Goal: Task Accomplishment & Management: Manage account settings

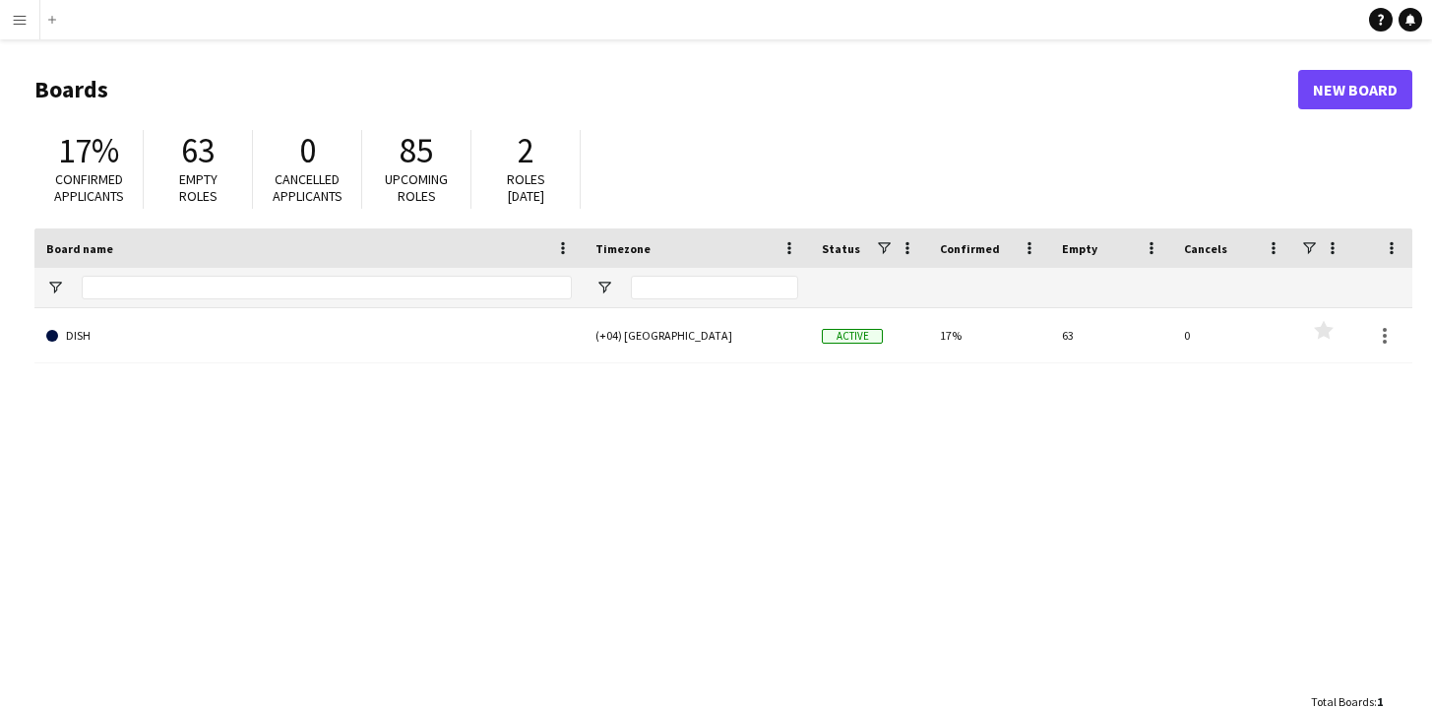
click at [28, 22] on button "Menu" at bounding box center [19, 19] width 39 height 39
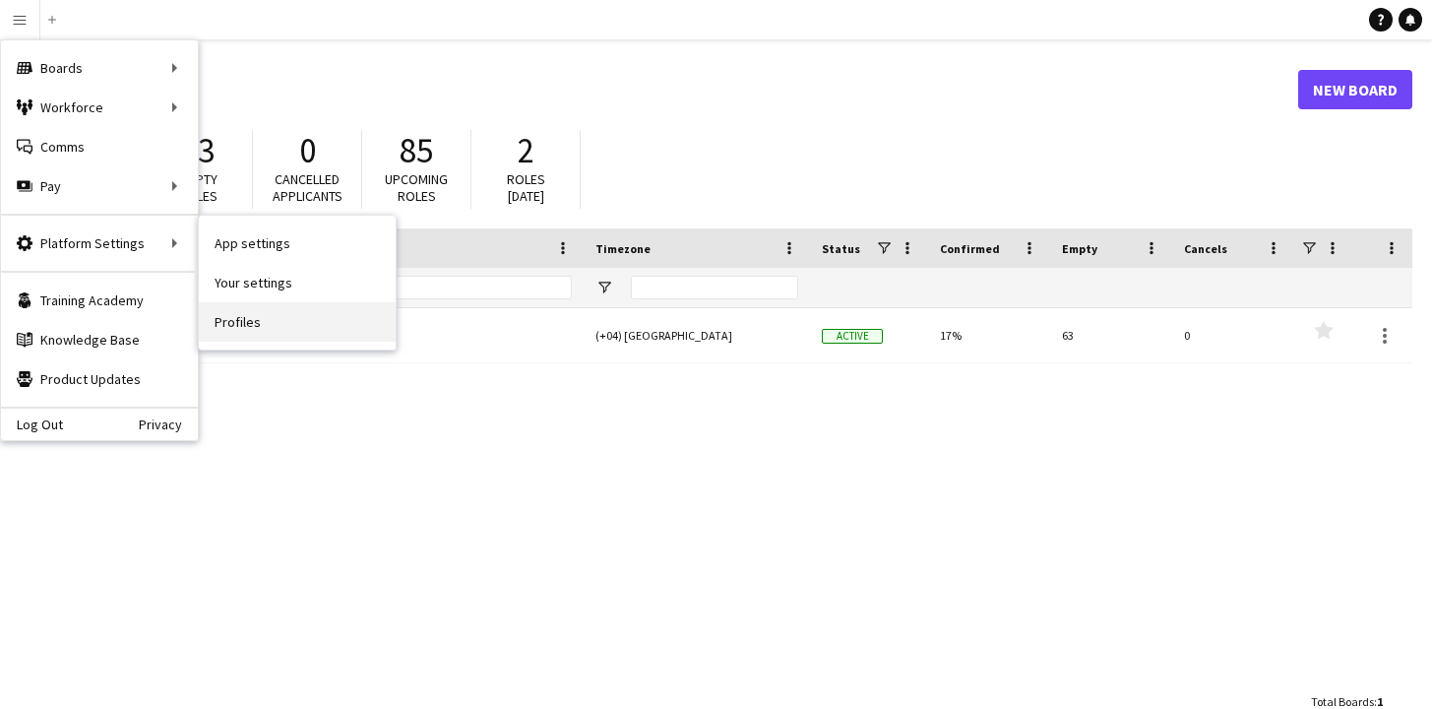
click at [238, 319] on link "Profiles" at bounding box center [297, 321] width 197 height 39
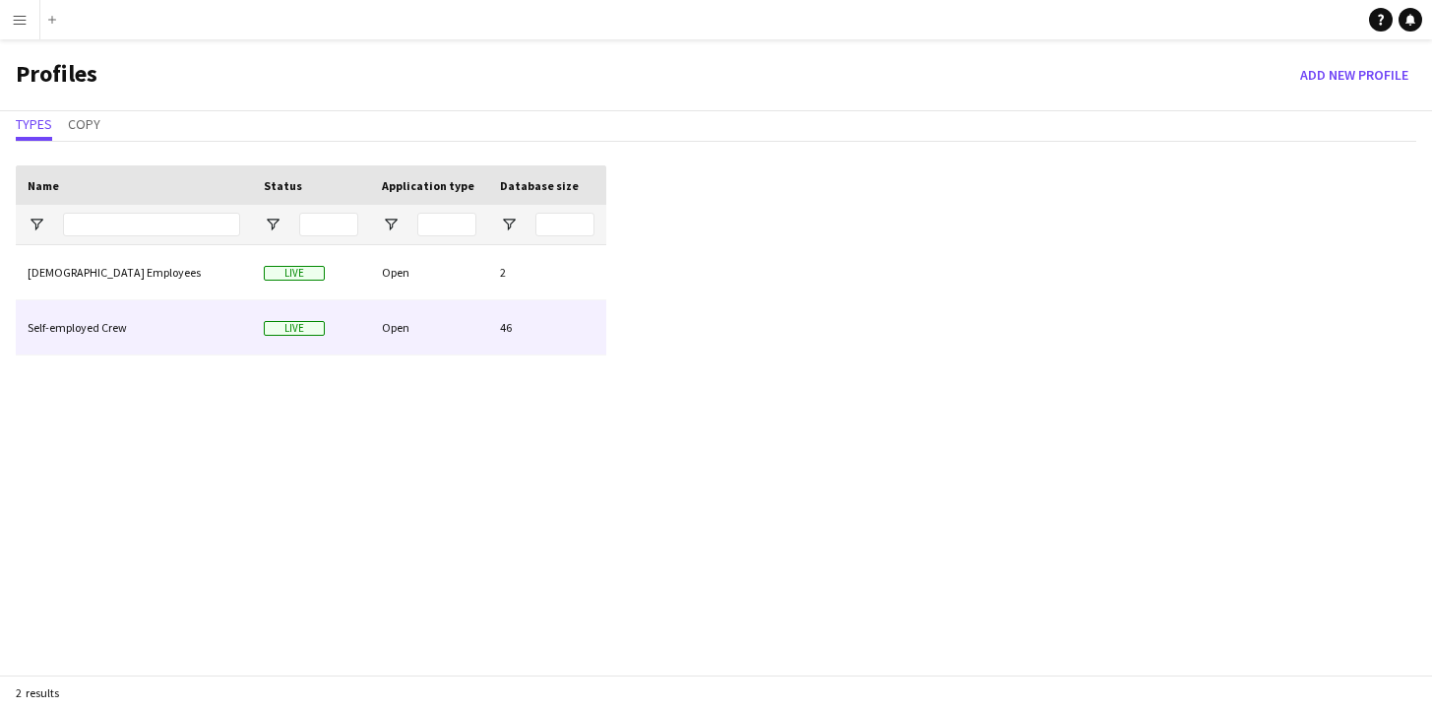
click at [425, 328] on div "Open" at bounding box center [429, 327] width 118 height 54
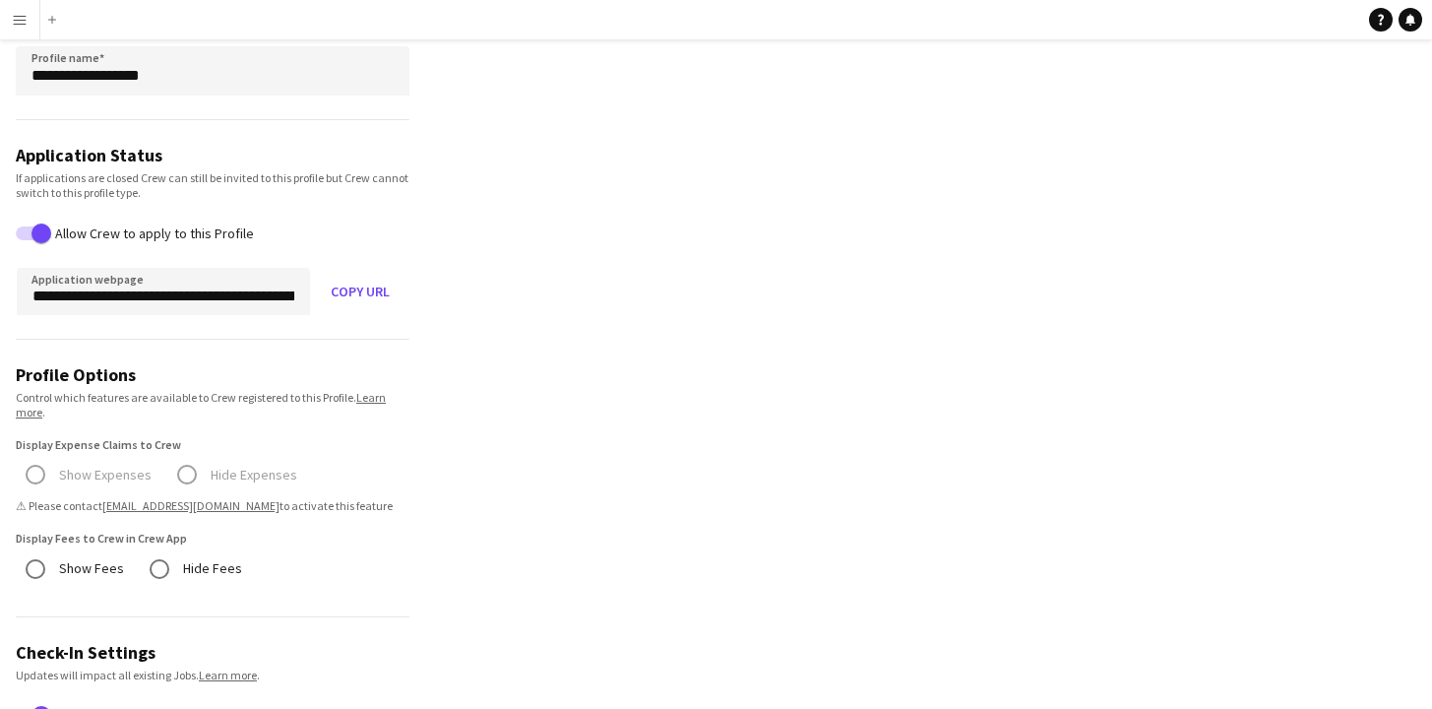
scroll to position [158, 0]
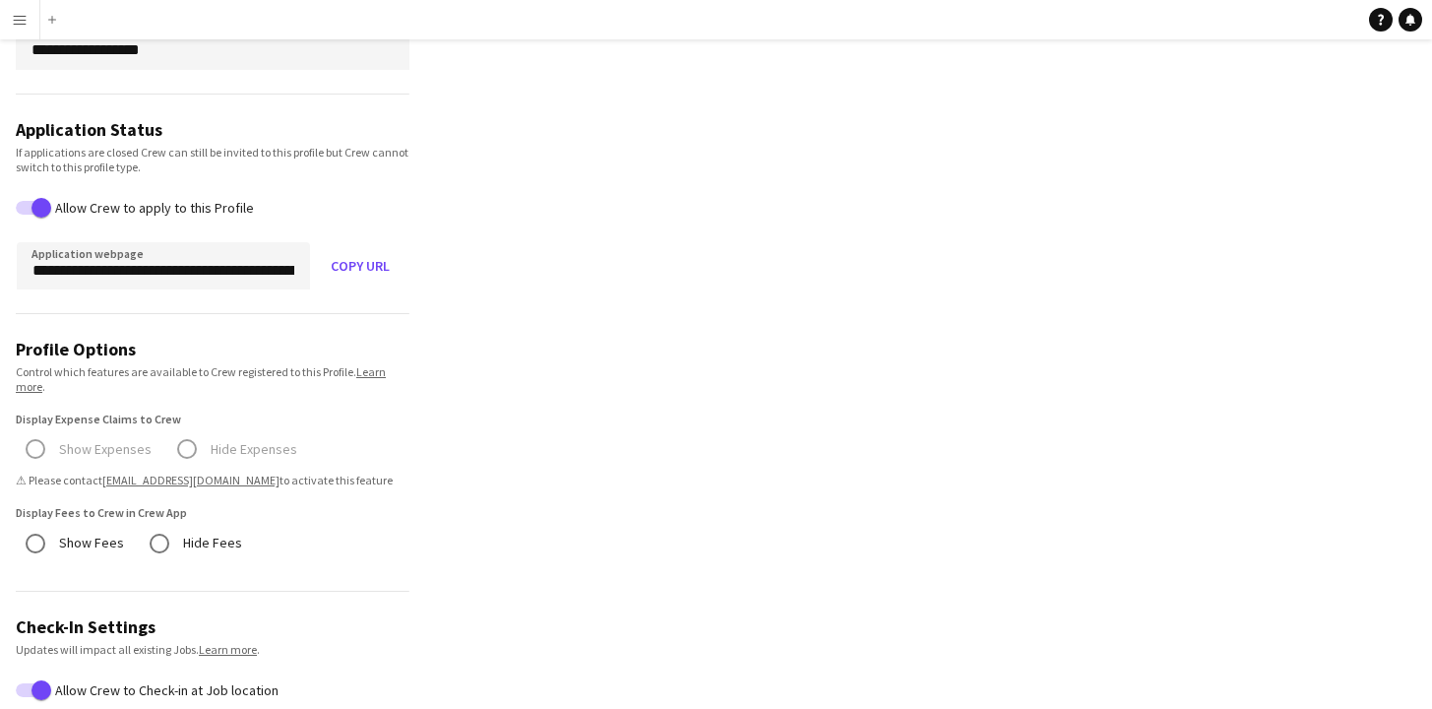
click at [32, 448] on mat-radio-group "Show Expenses Hide Expenses ⚠ Please contact [EMAIL_ADDRESS][DOMAIN_NAME] to ac…" at bounding box center [213, 463] width 394 height 49
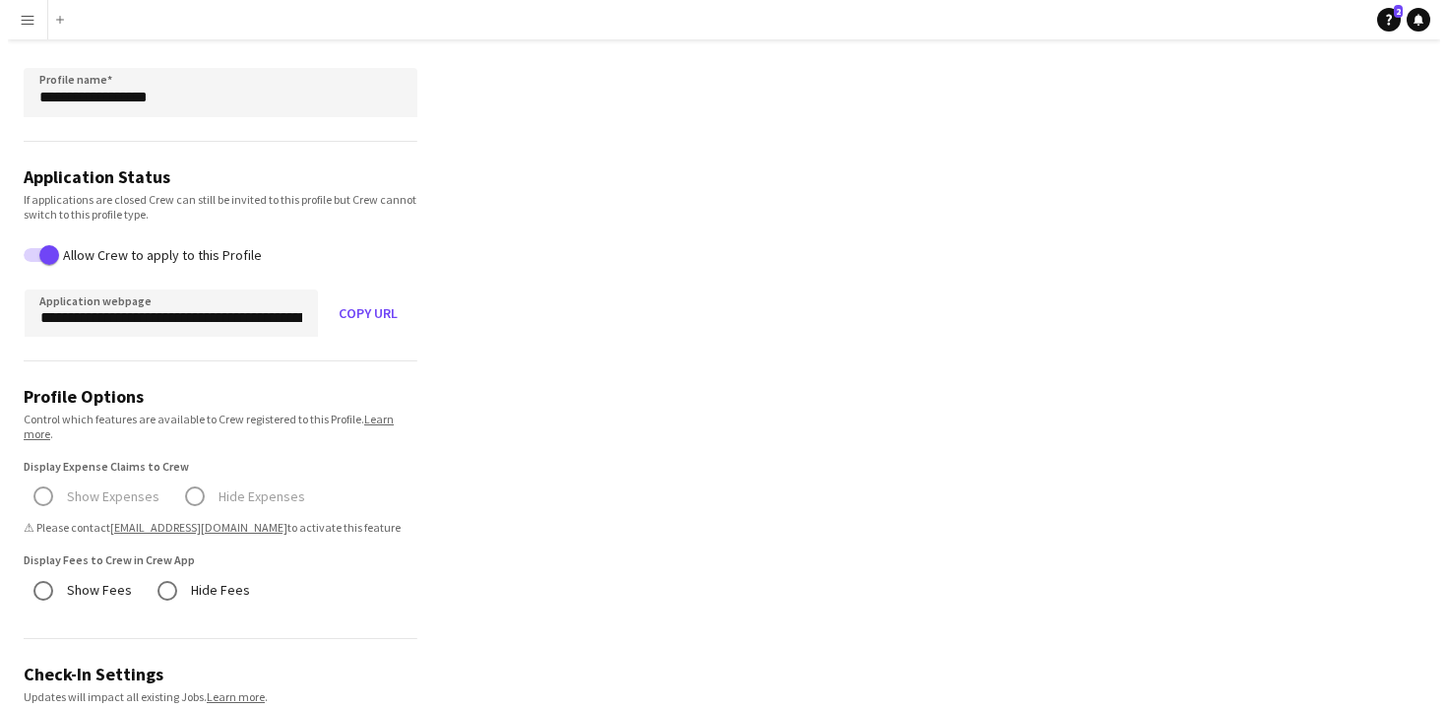
scroll to position [0, 0]
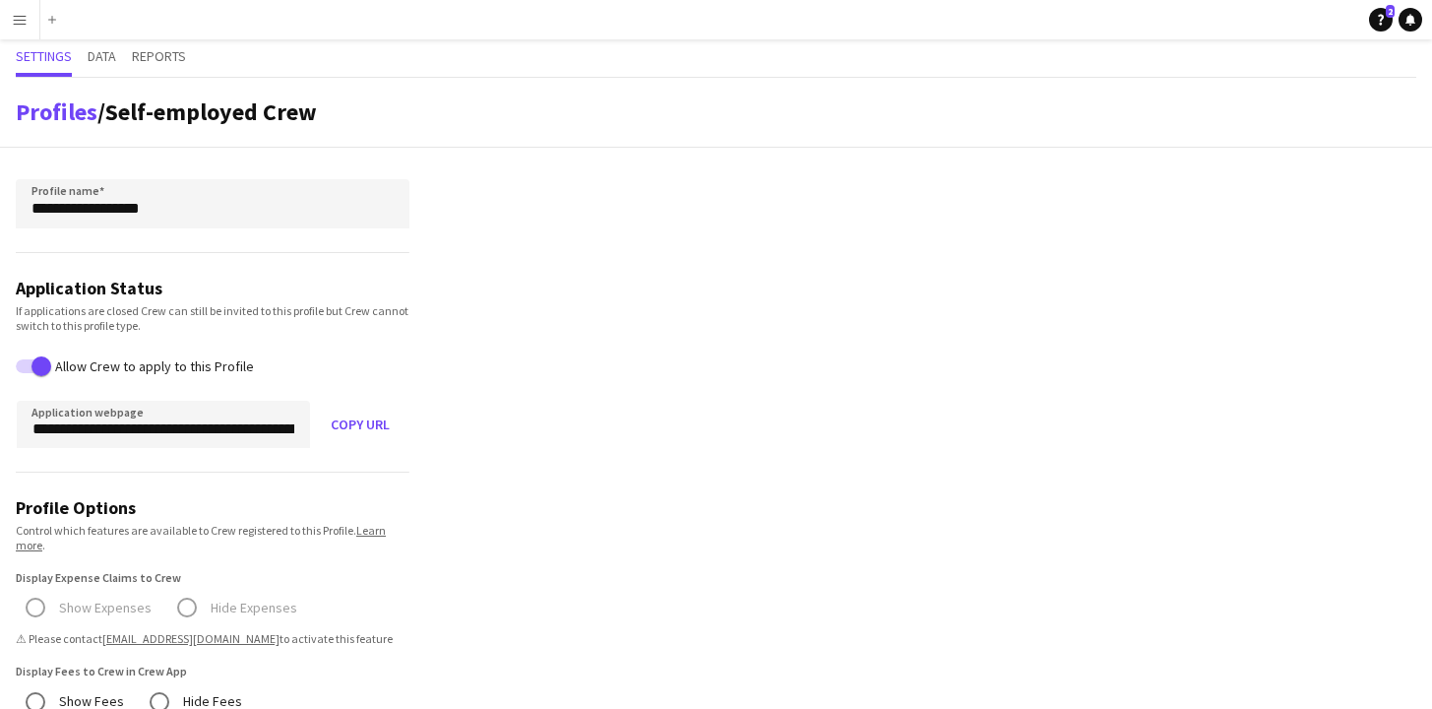
click at [24, 20] on app-icon "Menu" at bounding box center [20, 20] width 16 height 16
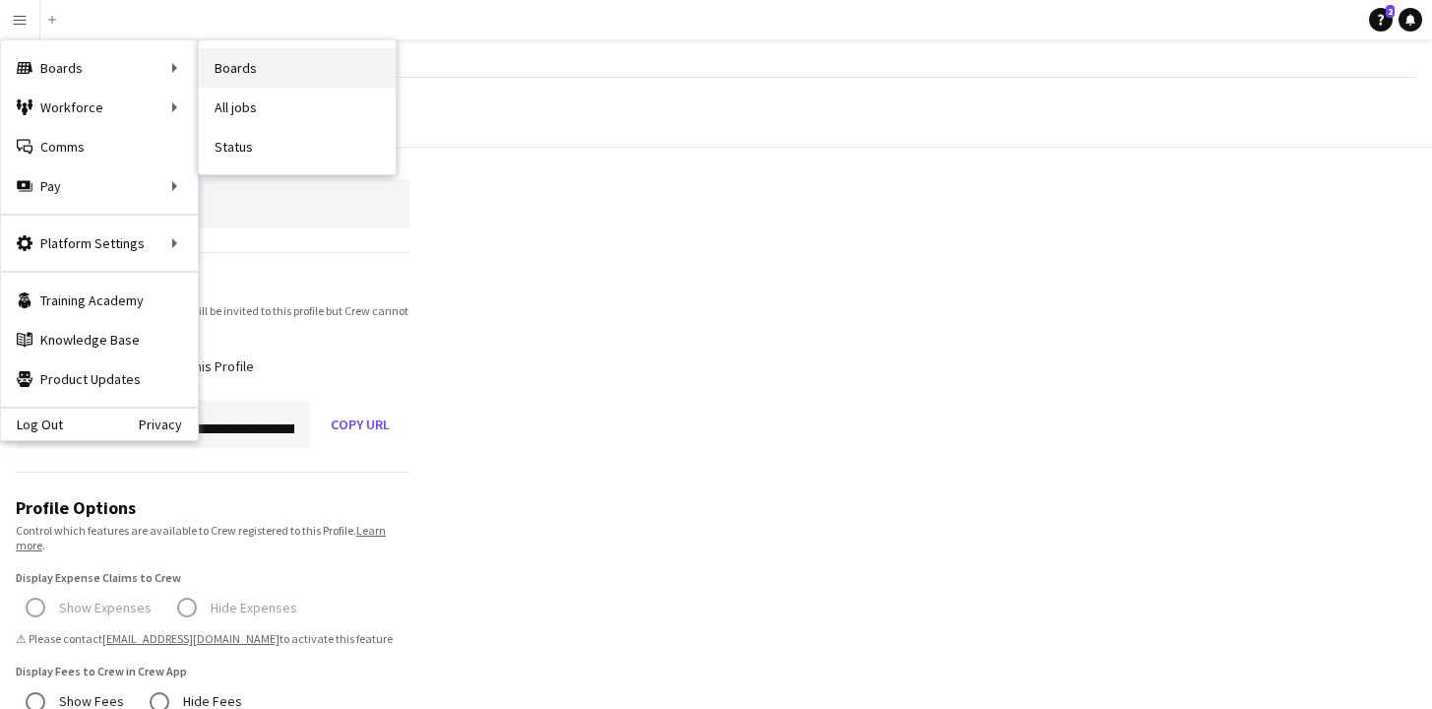
click at [218, 72] on link "Boards" at bounding box center [297, 67] width 197 height 39
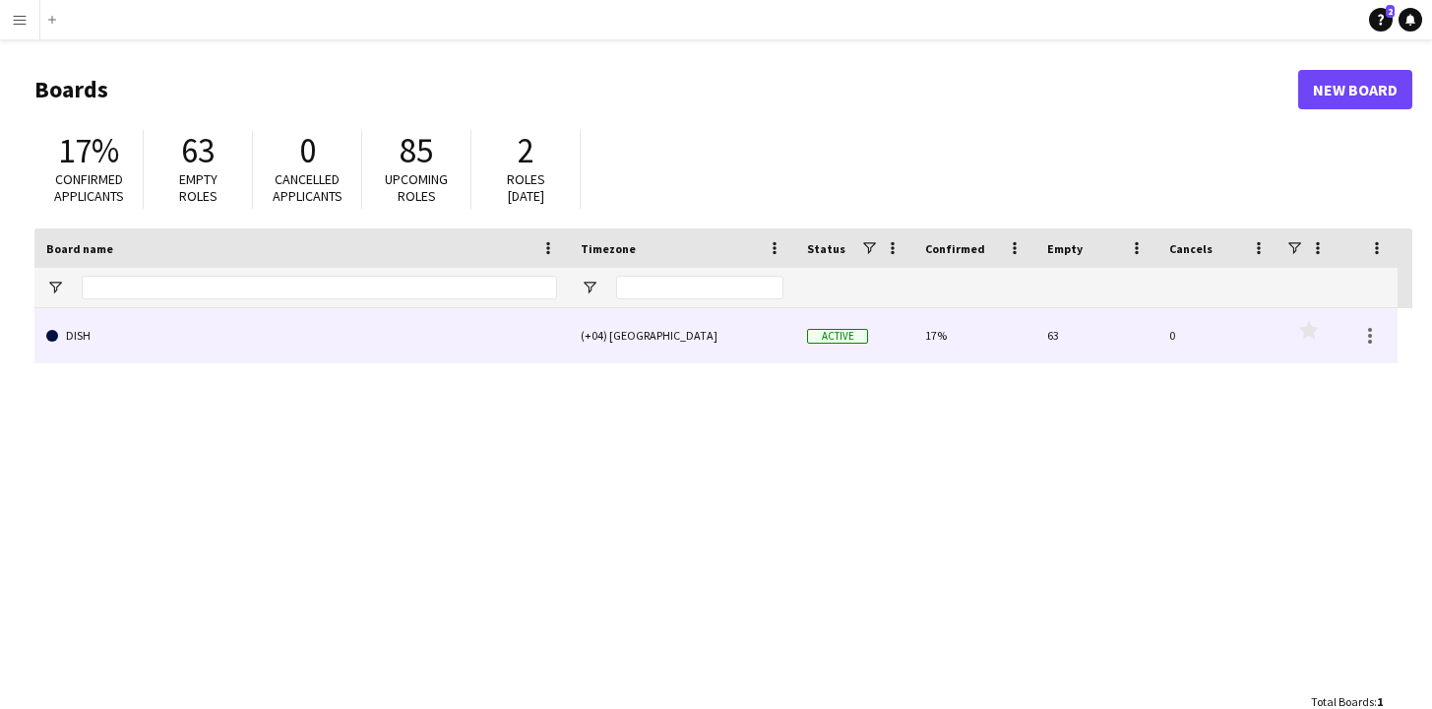
click at [178, 337] on link "DISH" at bounding box center [301, 335] width 511 height 55
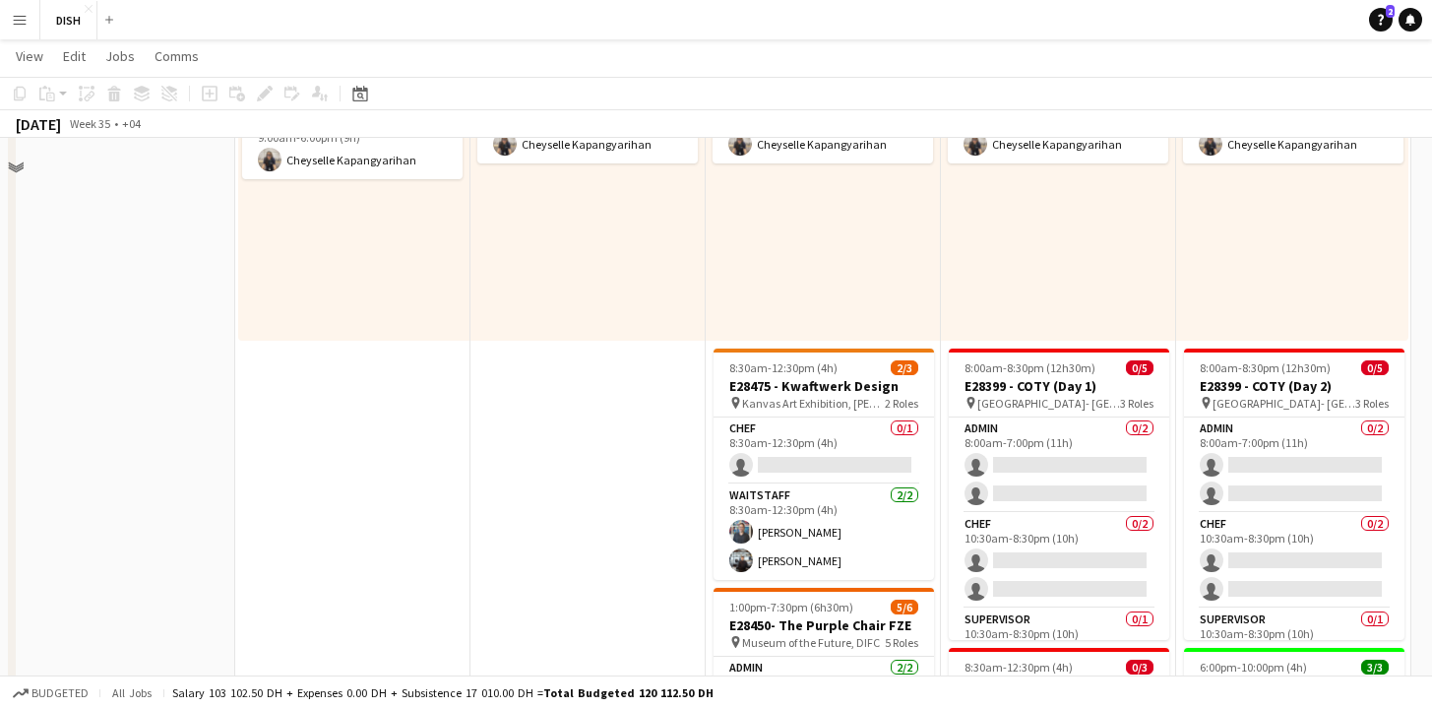
scroll to position [594, 0]
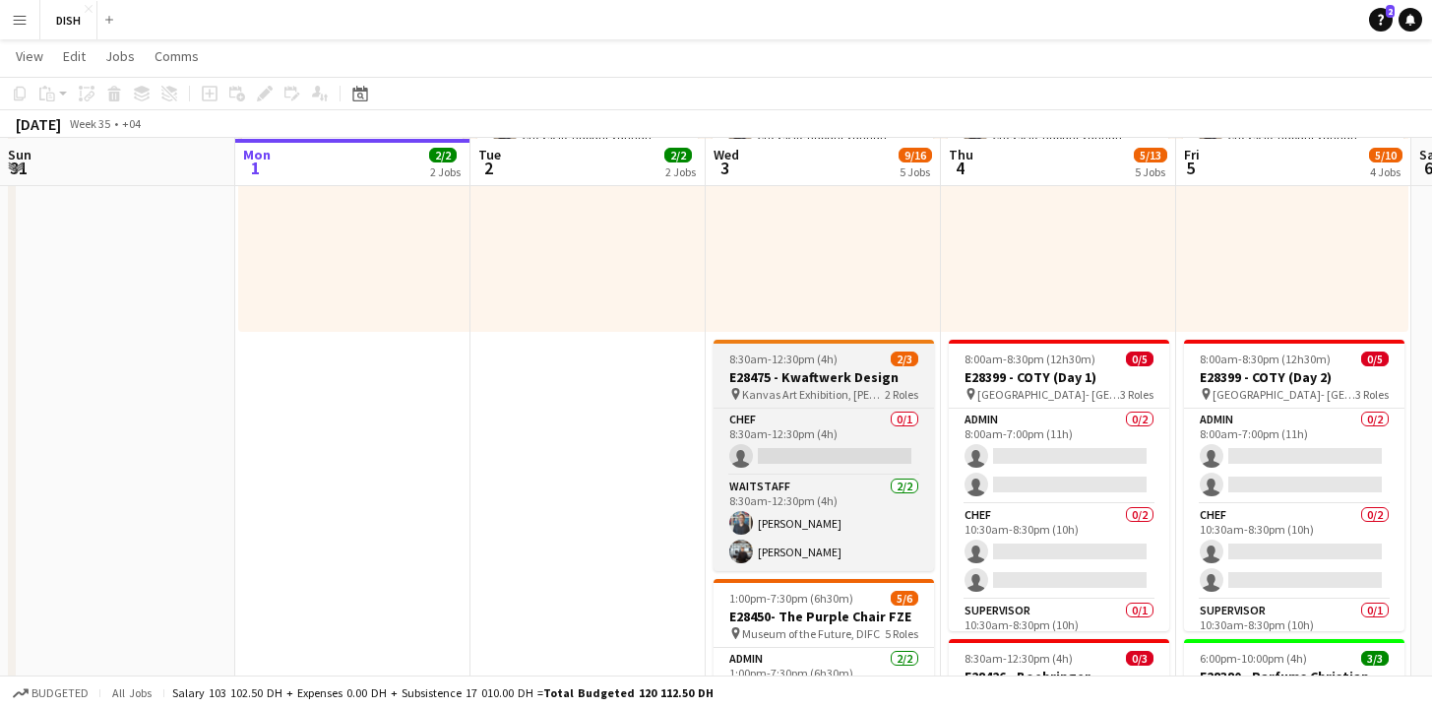
click at [851, 381] on h3 "E28475 - Kwaftwerk Design" at bounding box center [824, 377] width 220 height 18
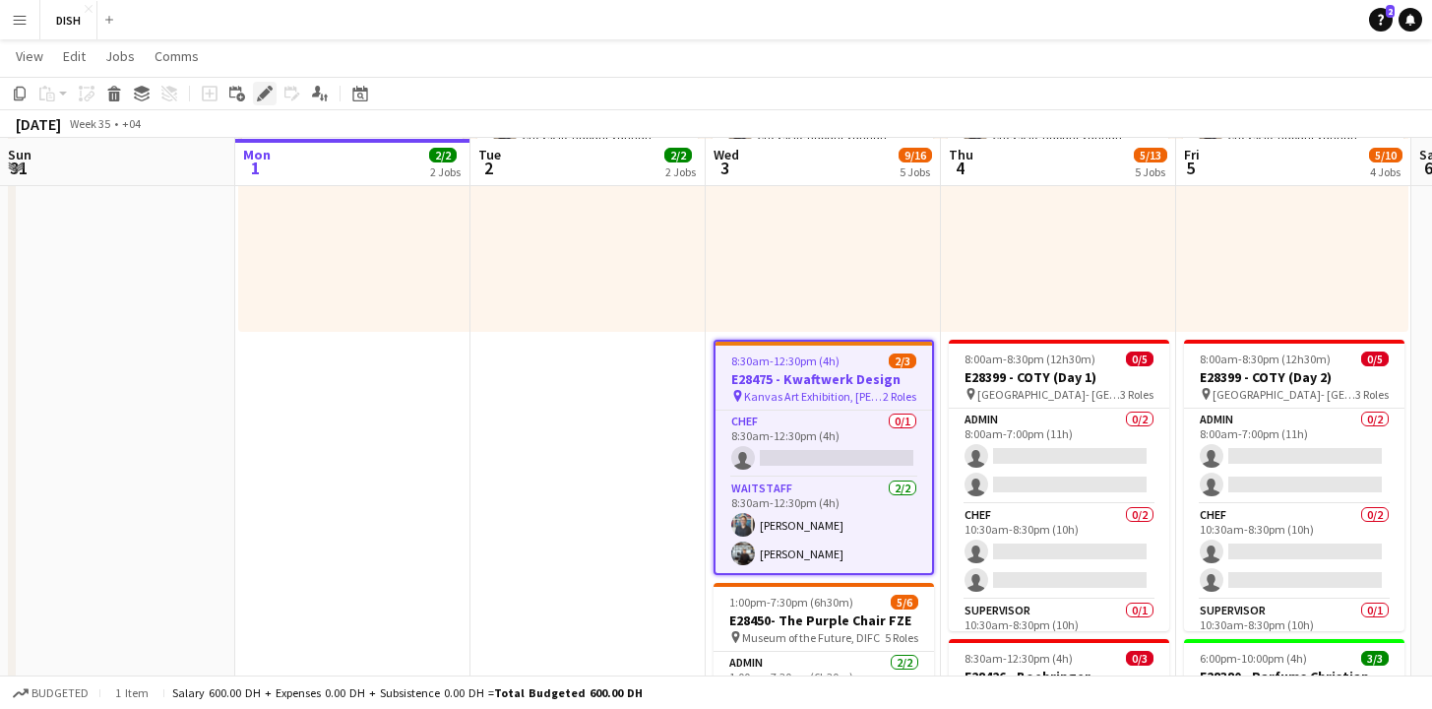
click at [266, 96] on icon "Edit" at bounding box center [265, 94] width 16 height 16
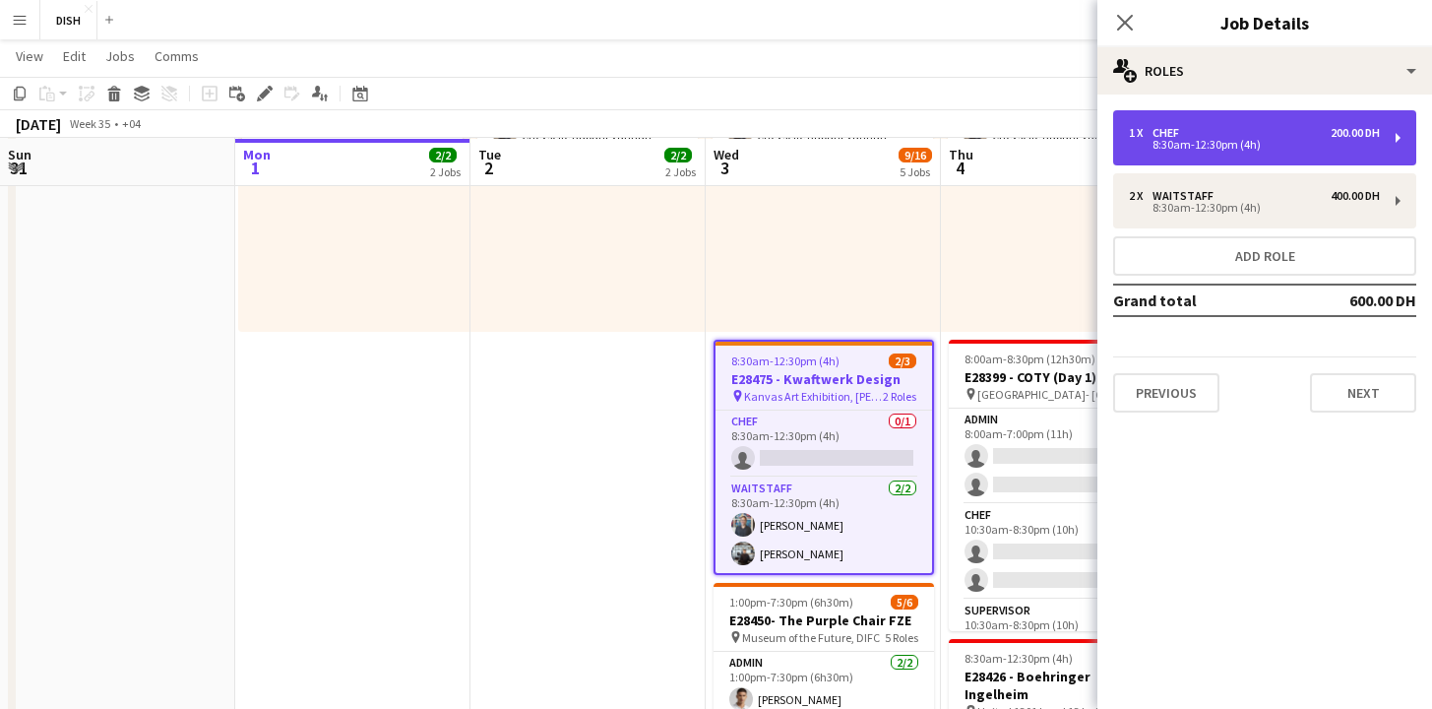
click at [1355, 144] on div "8:30am-12:30pm (4h)" at bounding box center [1254, 145] width 251 height 10
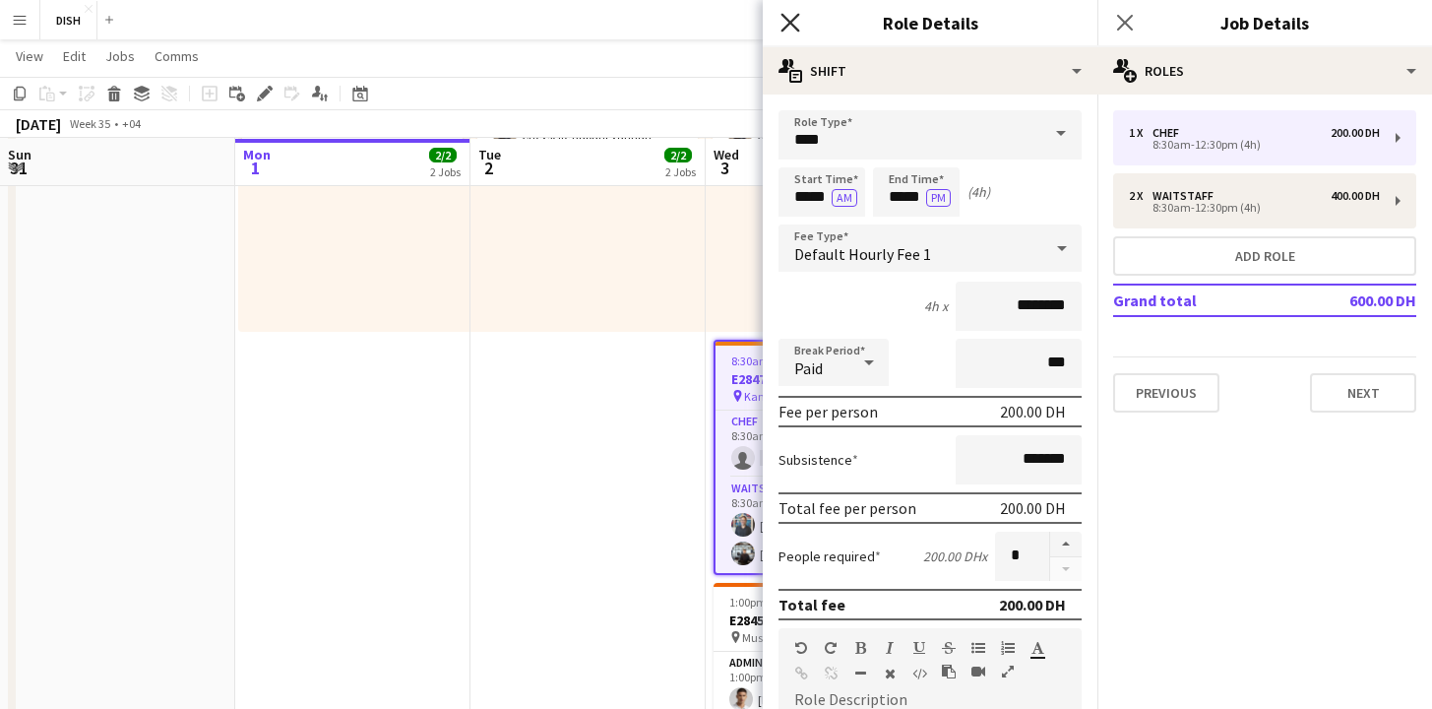
click at [790, 28] on icon "Close pop-in" at bounding box center [790, 22] width 19 height 19
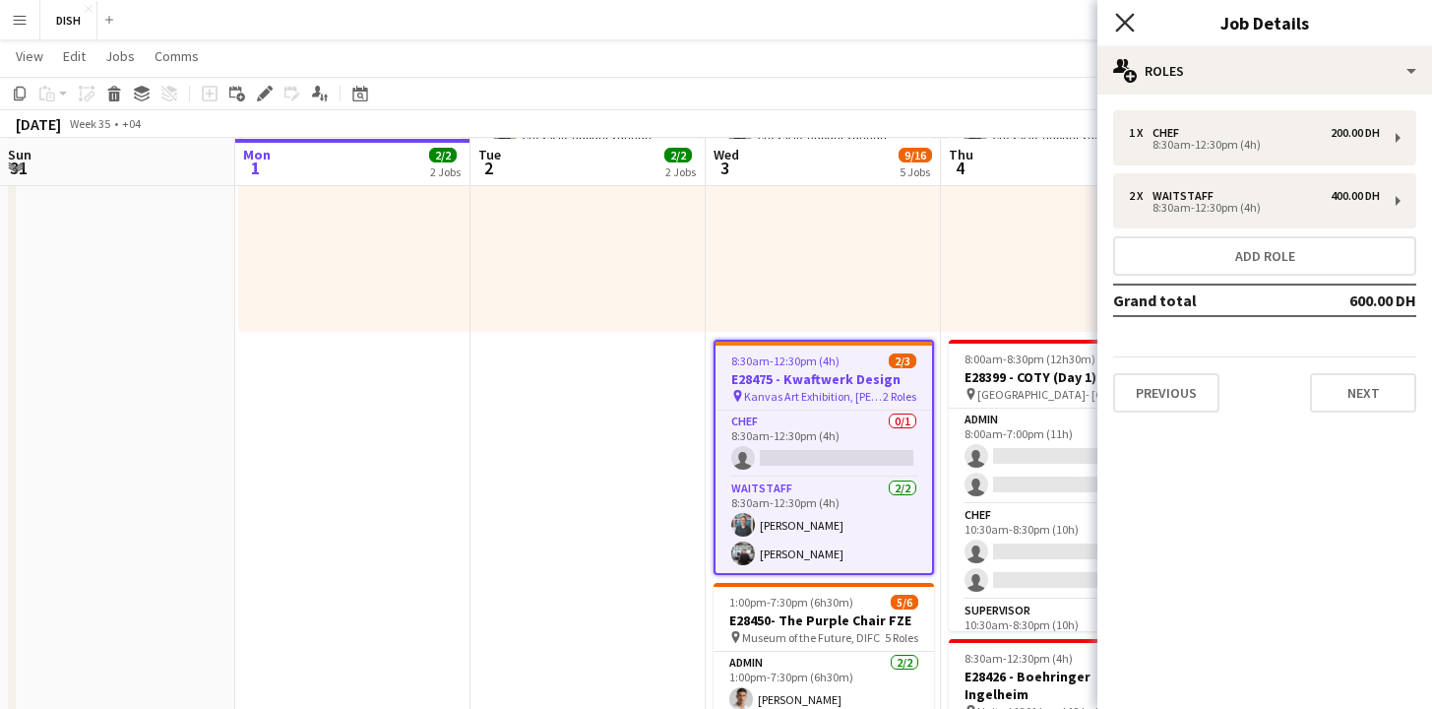
click at [1123, 26] on icon "Close pop-in" at bounding box center [1124, 22] width 19 height 19
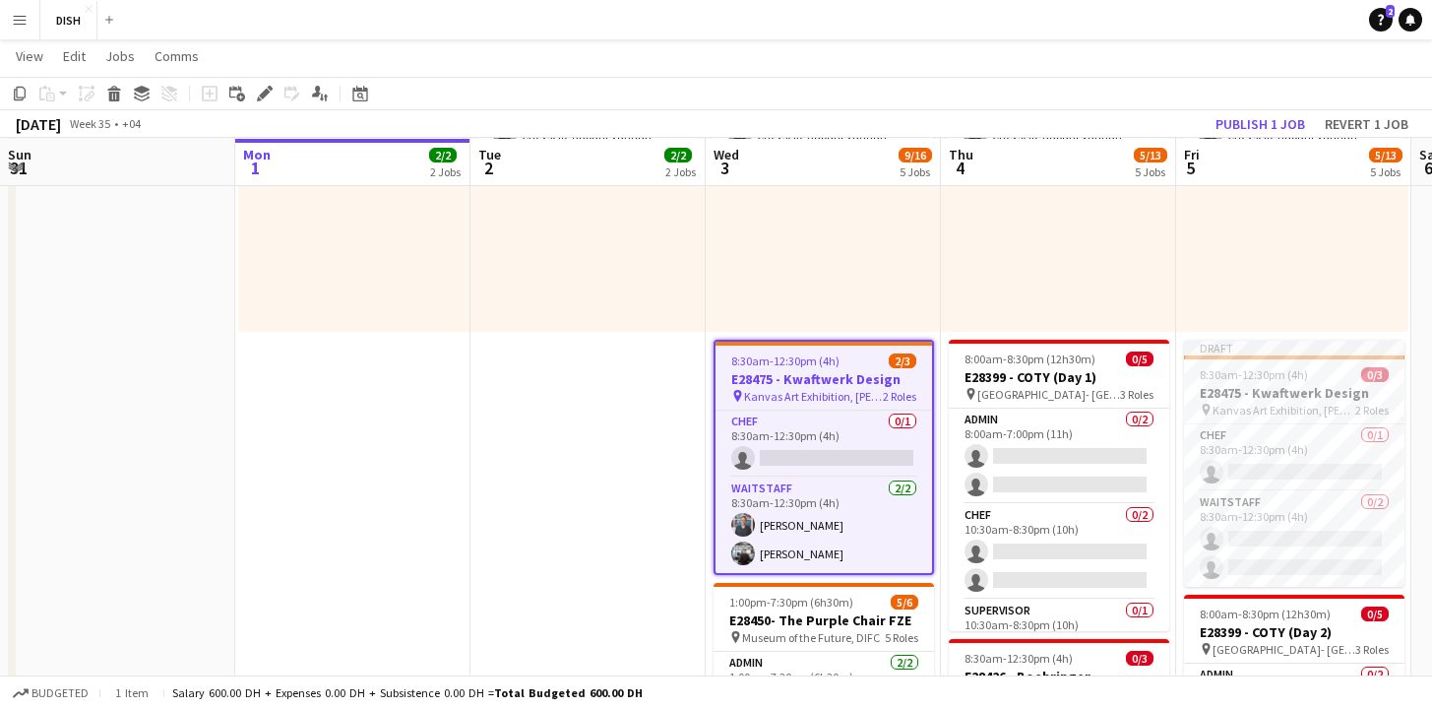
click at [588, 425] on app-date-cell "10:00am-3:00pm (5h) 1/1 pin [GEOGRAPHIC_DATA], [GEOGRAPHIC_DATA] - Al Quoz - Al…" at bounding box center [587, 473] width 235 height 1693
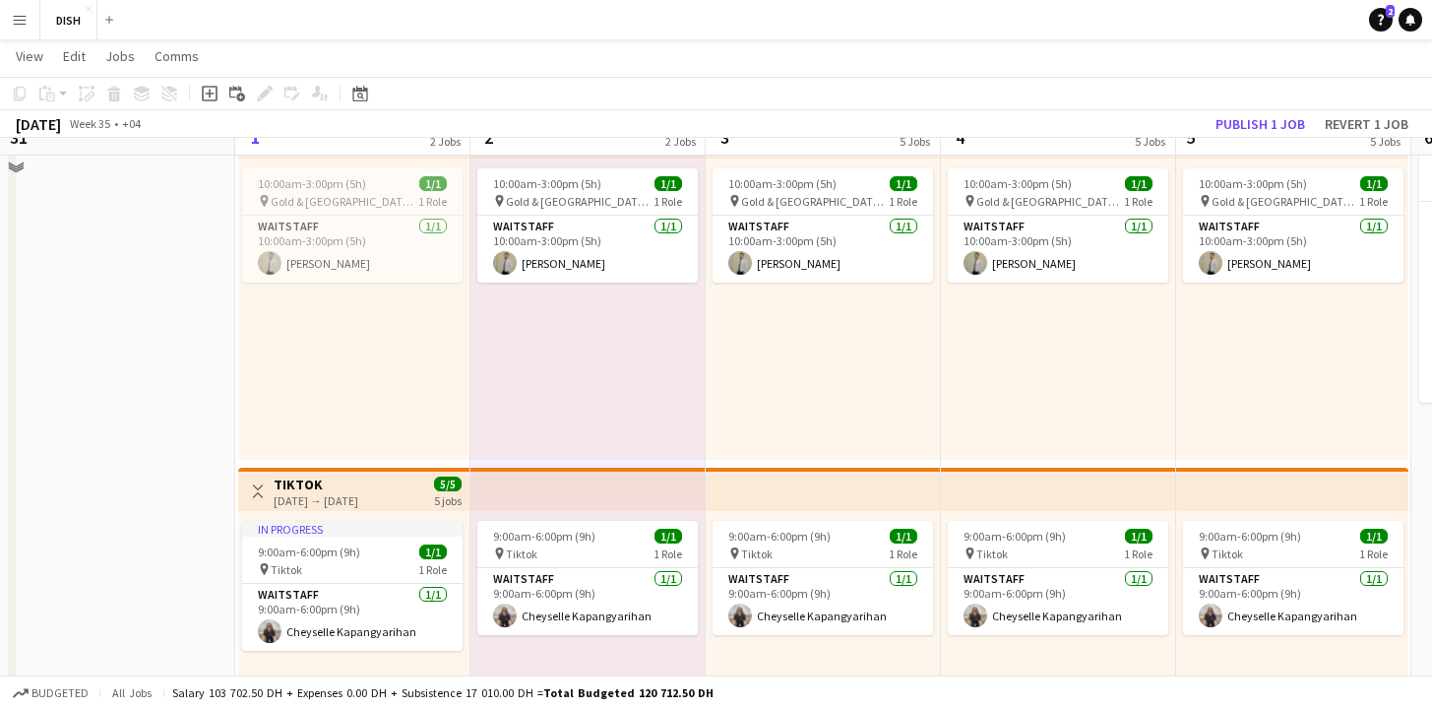
scroll to position [0, 0]
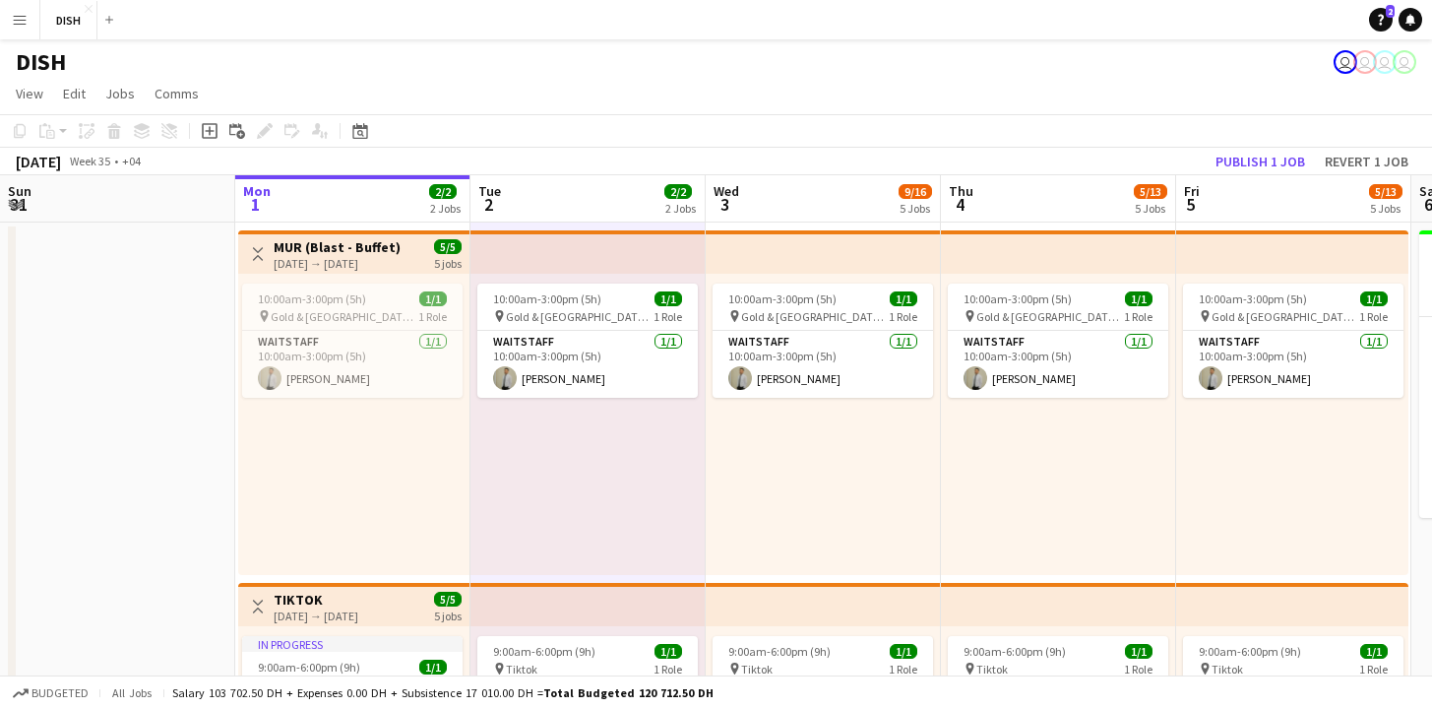
click at [583, 110] on app-page-menu "View Day view expanded Day view collapsed Month view Date picker Jump to [DATE]…" at bounding box center [716, 95] width 1432 height 37
